Goal: Transaction & Acquisition: Purchase product/service

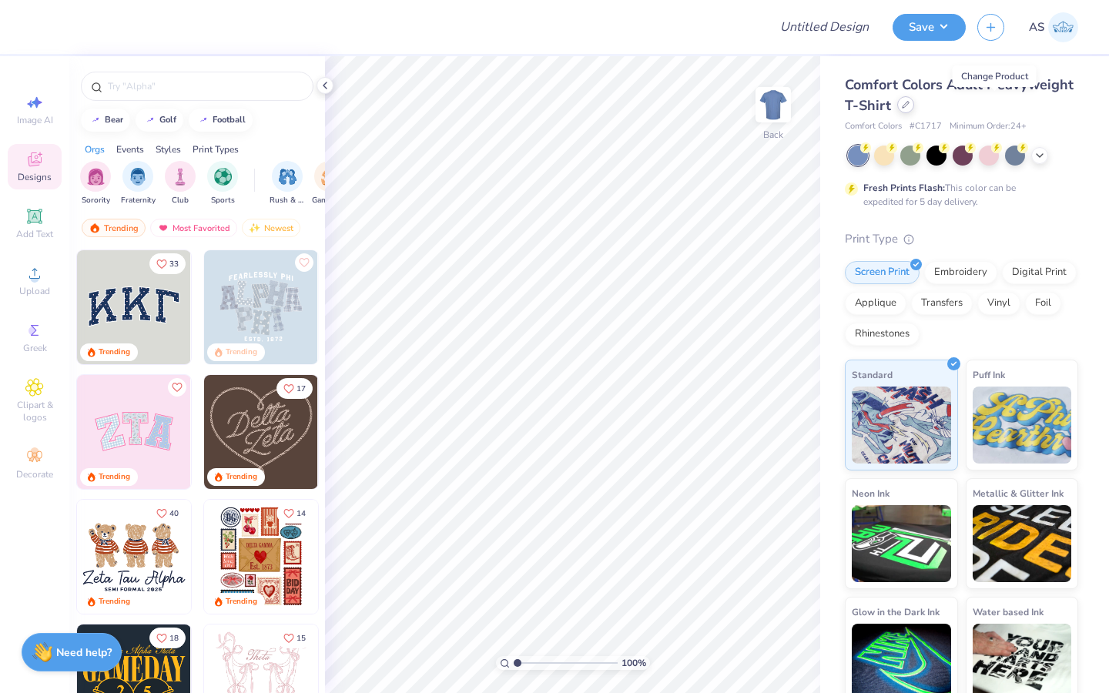
click at [914, 109] on div at bounding box center [905, 104] width 17 height 17
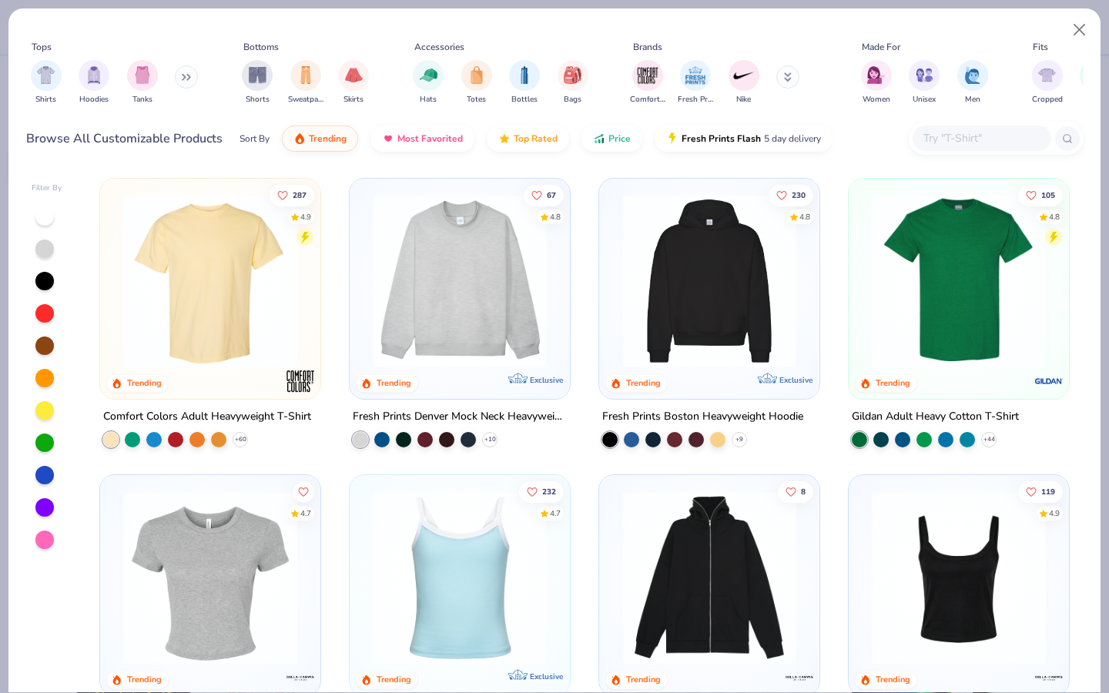
click at [183, 74] on button at bounding box center [186, 76] width 23 height 23
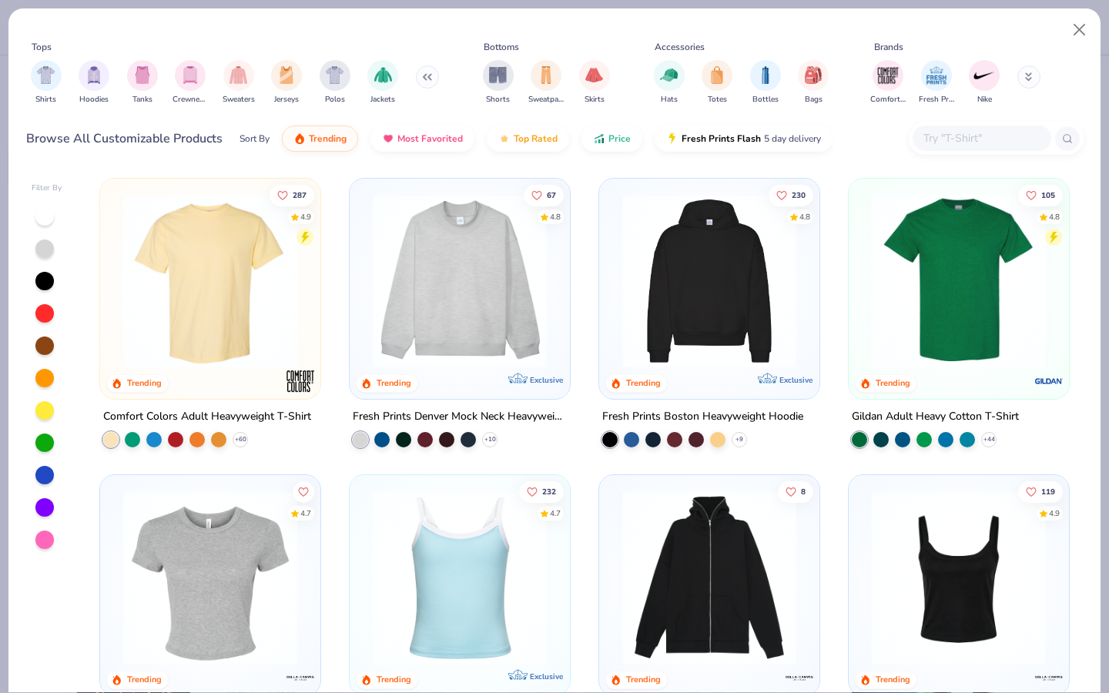
click at [183, 74] on img "filter for Crewnecks" at bounding box center [190, 75] width 17 height 18
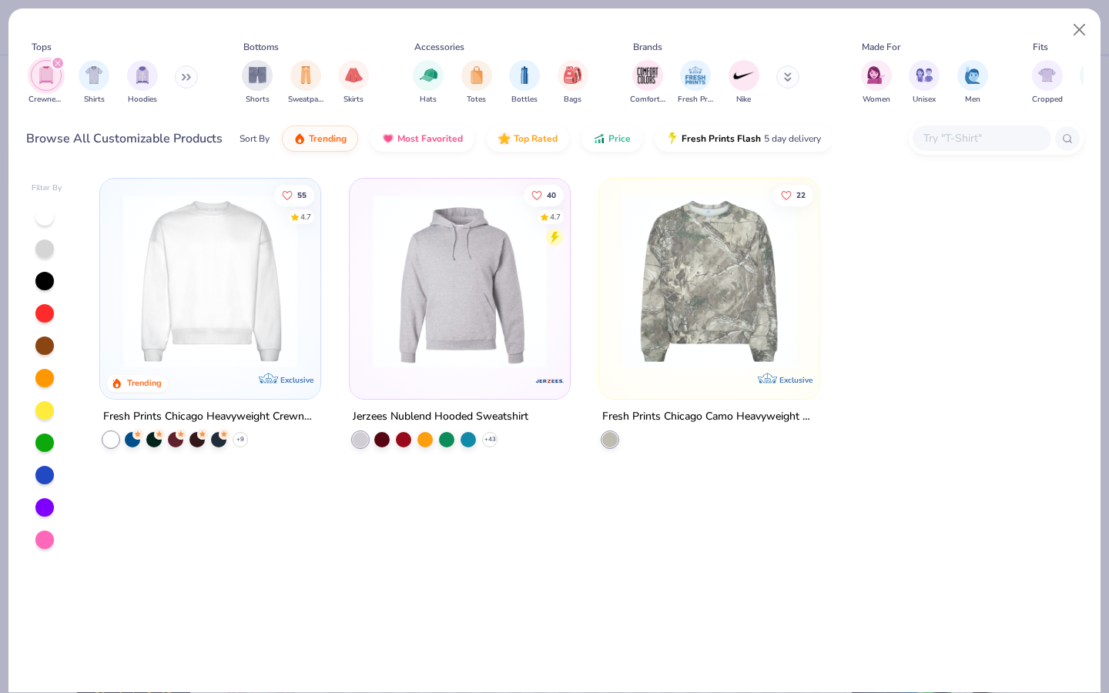
click at [170, 142] on div "Browse All Customizable Products" at bounding box center [124, 138] width 196 height 18
click at [201, 351] on img at bounding box center [211, 281] width 190 height 174
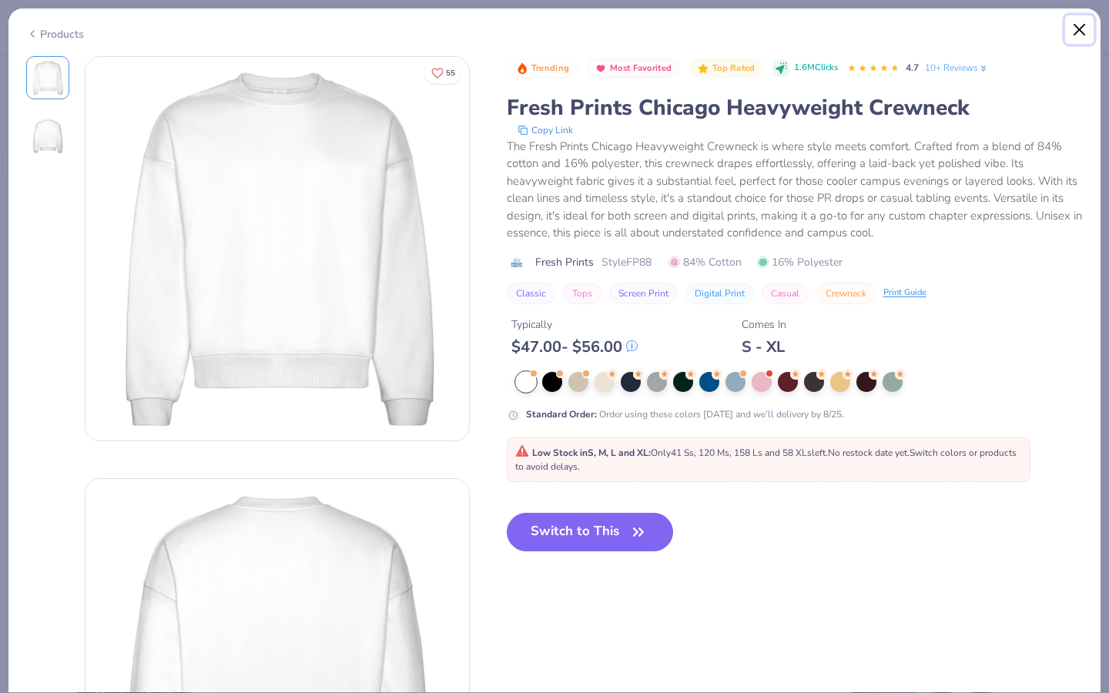
click at [1082, 34] on button "Close" at bounding box center [1079, 29] width 29 height 29
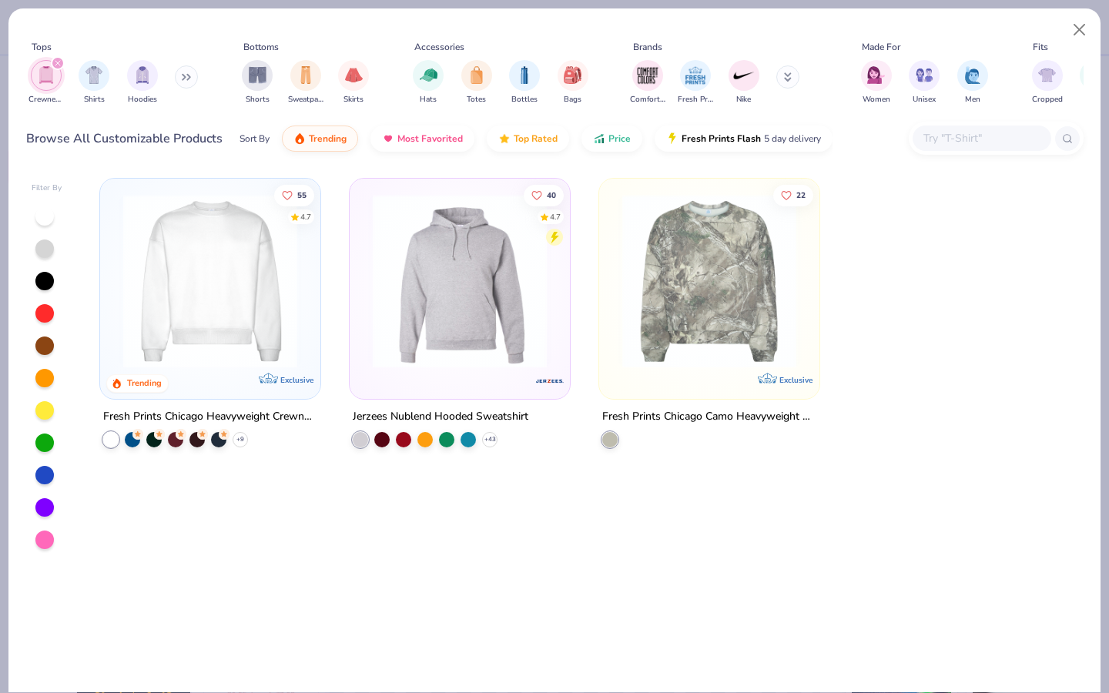
click at [711, 290] on img at bounding box center [710, 281] width 190 height 174
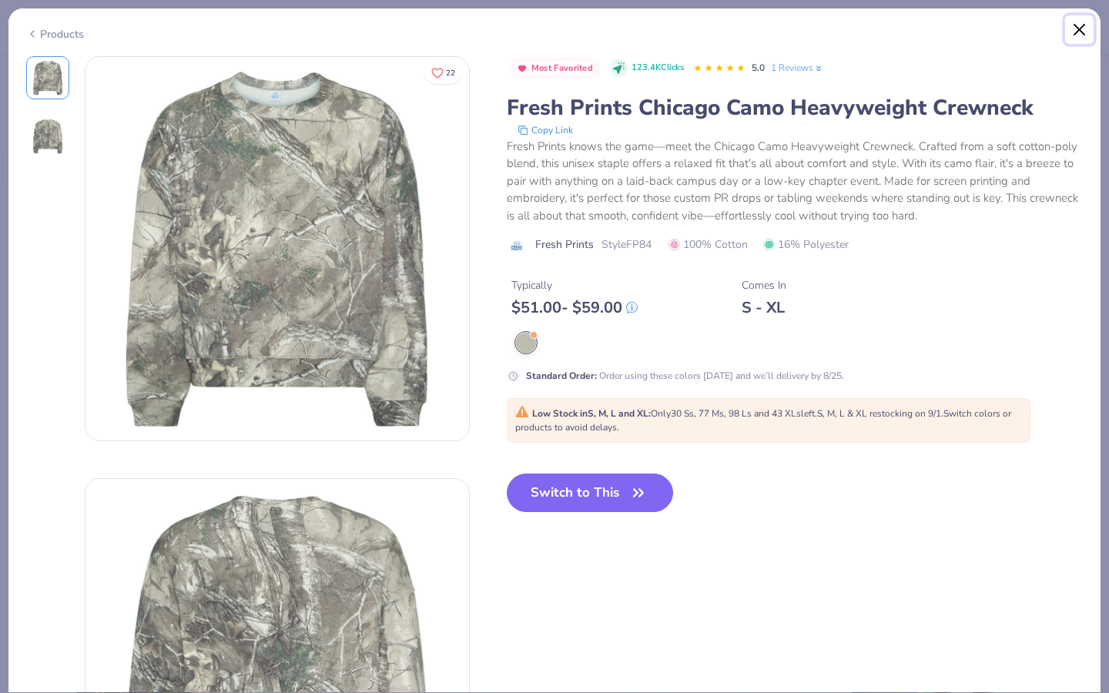
click at [1070, 31] on button "Close" at bounding box center [1079, 29] width 29 height 29
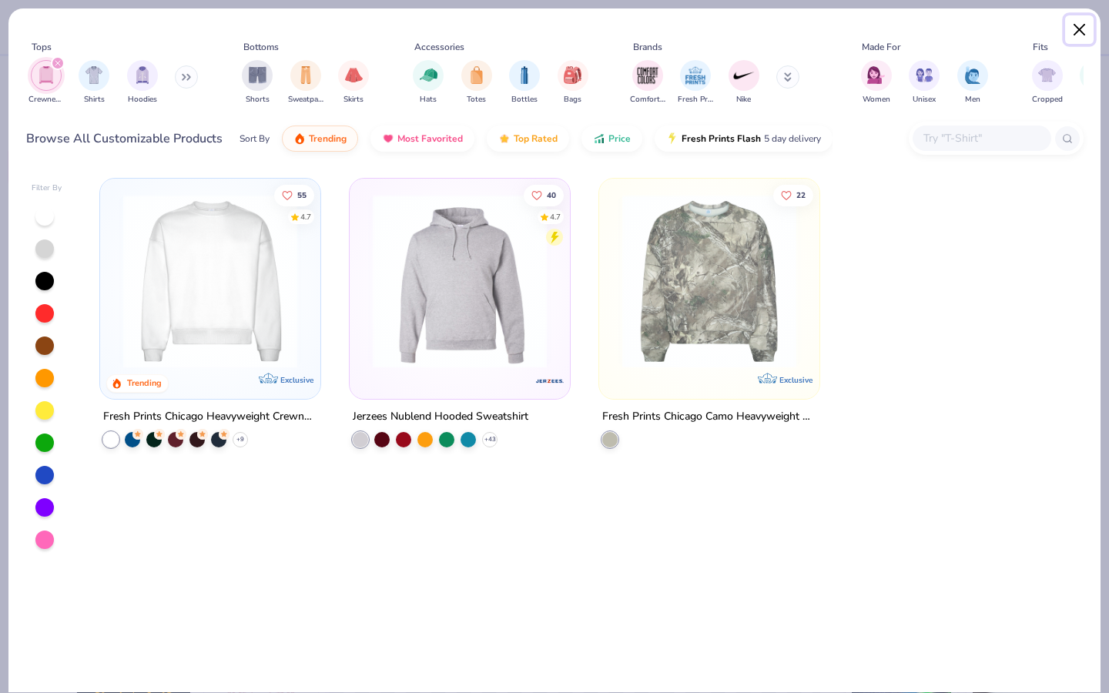
click at [1070, 31] on button "Close" at bounding box center [1079, 29] width 29 height 29
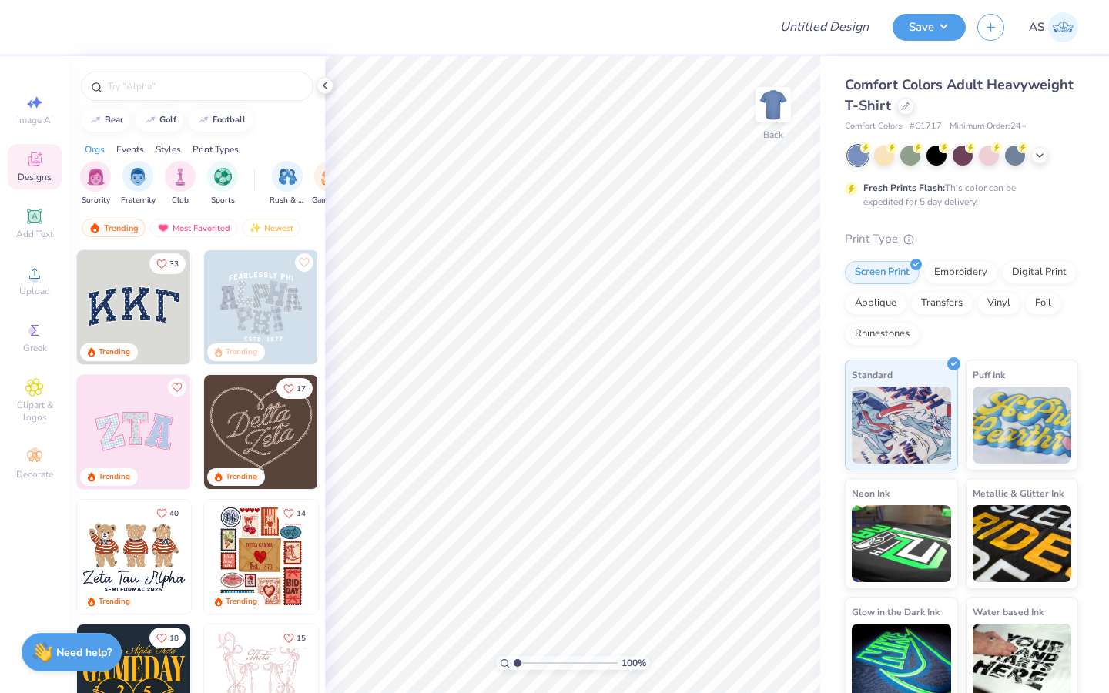
click at [123, 7] on div at bounding box center [399, 27] width 714 height 54
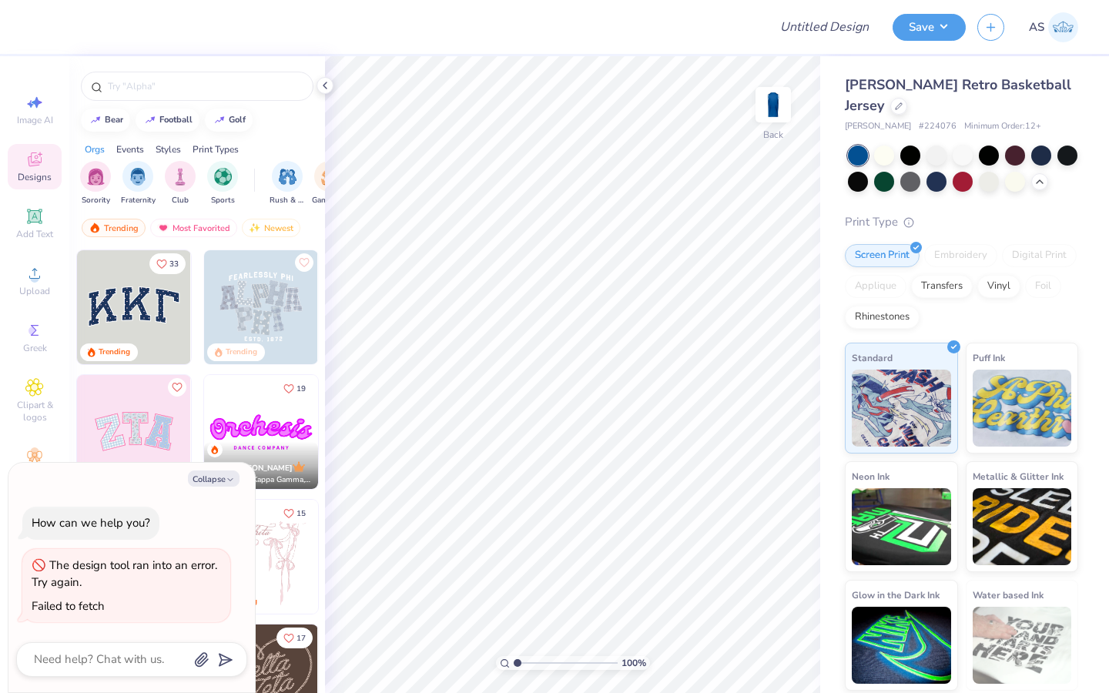
type textarea "x"
